Goal: Task Accomplishment & Management: Use online tool/utility

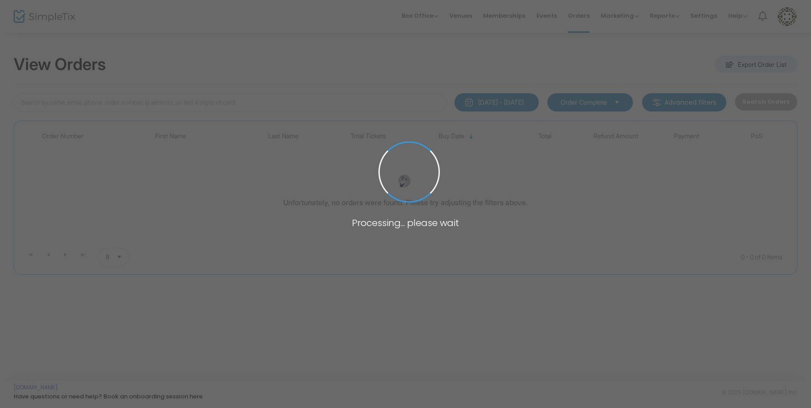
type input "ourad"
